Goal: Task Accomplishment & Management: Manage account settings

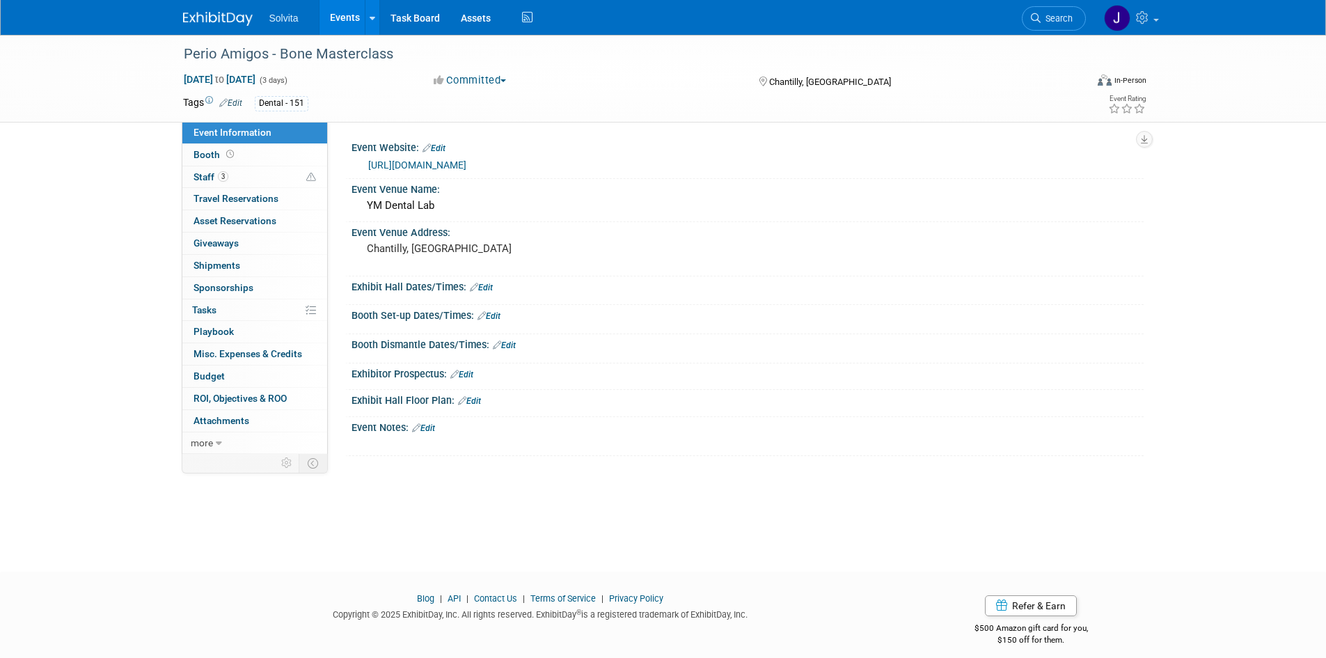
click at [222, 15] on img at bounding box center [218, 19] width 70 height 14
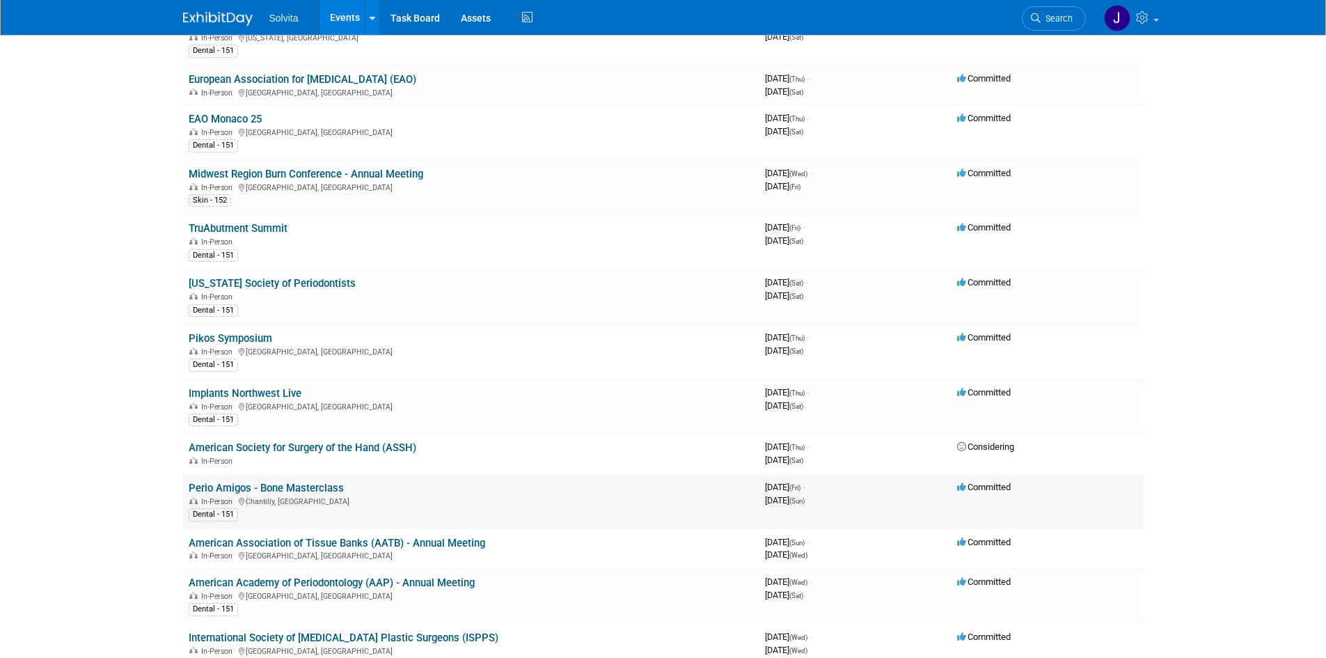
scroll to position [557, 0]
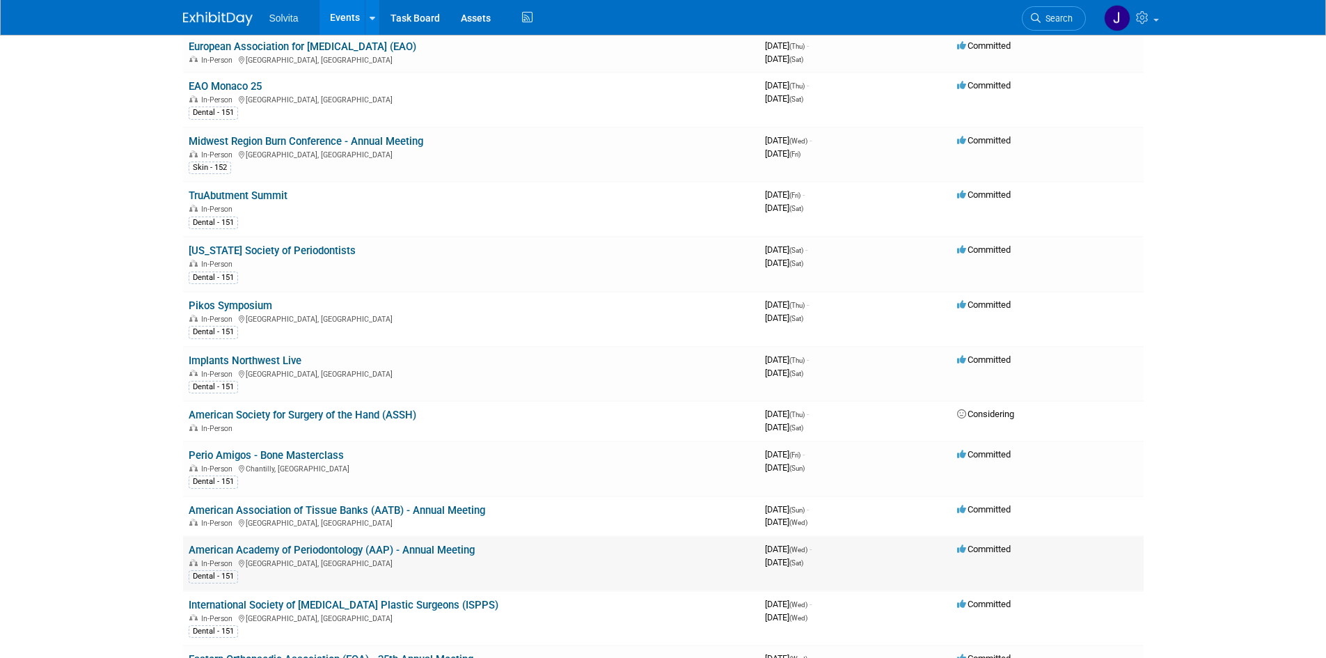
click at [315, 547] on link "American Academy of Periodontology (AAP) - Annual Meeting" at bounding box center [332, 550] width 286 height 13
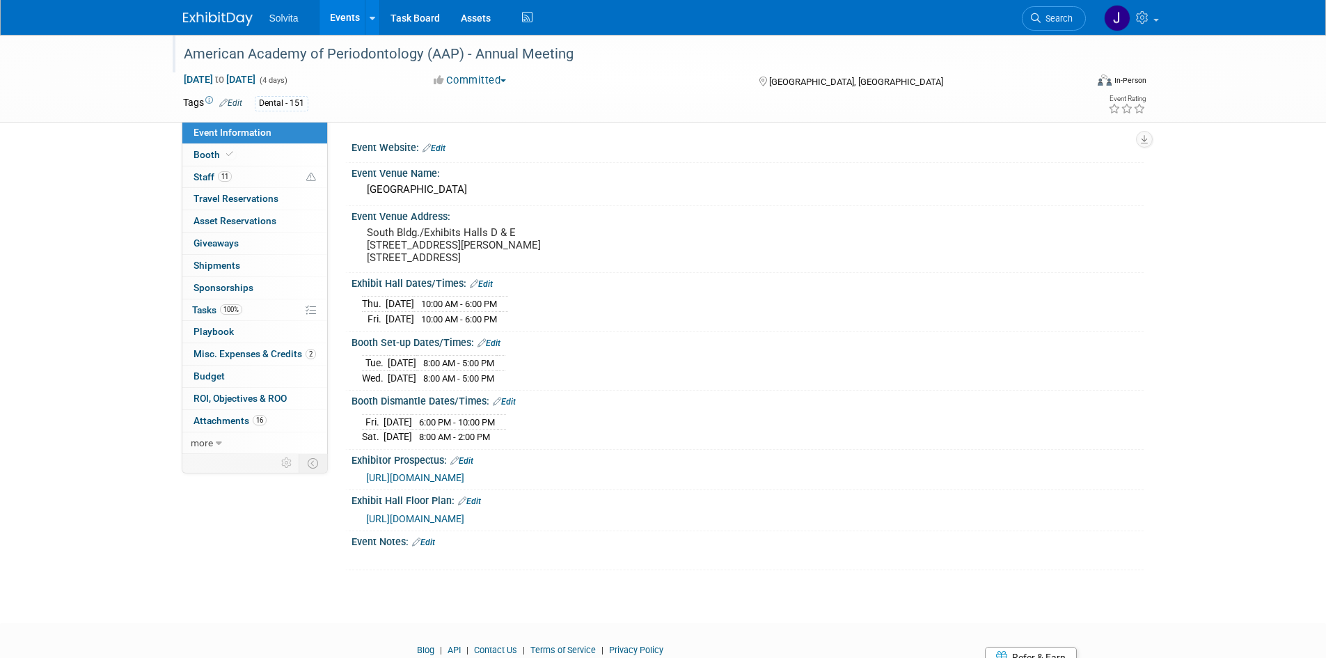
click at [456, 52] on div "American Academy of Periodontology (AAP) - Annual Meeting" at bounding box center [622, 54] width 886 height 25
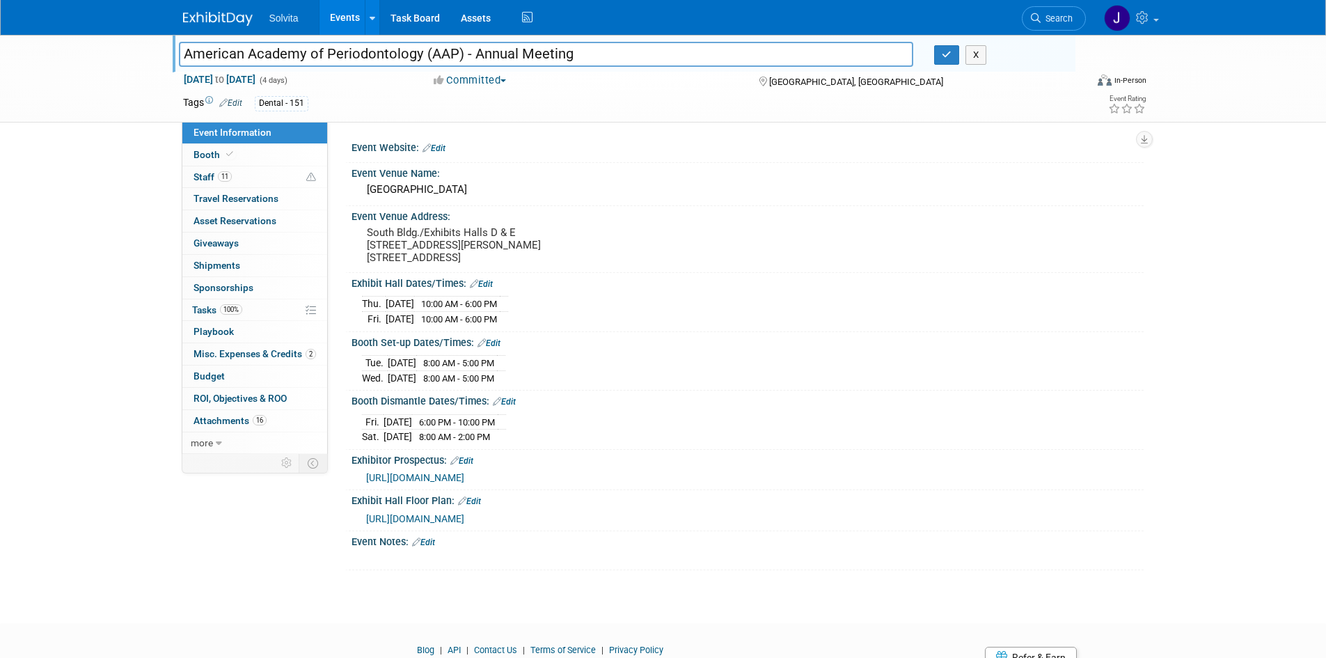
drag, startPoint x: 469, startPoint y: 38, endPoint x: 37, endPoint y: 12, distance: 432.4
click at [37, 12] on body "Solvita Events Add Event Bulk Upload Events Shareable Event Boards Recently Vie…" at bounding box center [663, 329] width 1326 height 658
click at [1039, 124] on div "Event Website: Edit Event Venue Name: Metro Toronto Convention Centre Event Ven…" at bounding box center [736, 288] width 816 height 332
click at [951, 61] on button "button" at bounding box center [946, 54] width 25 height 19
